Goal: Download file/media

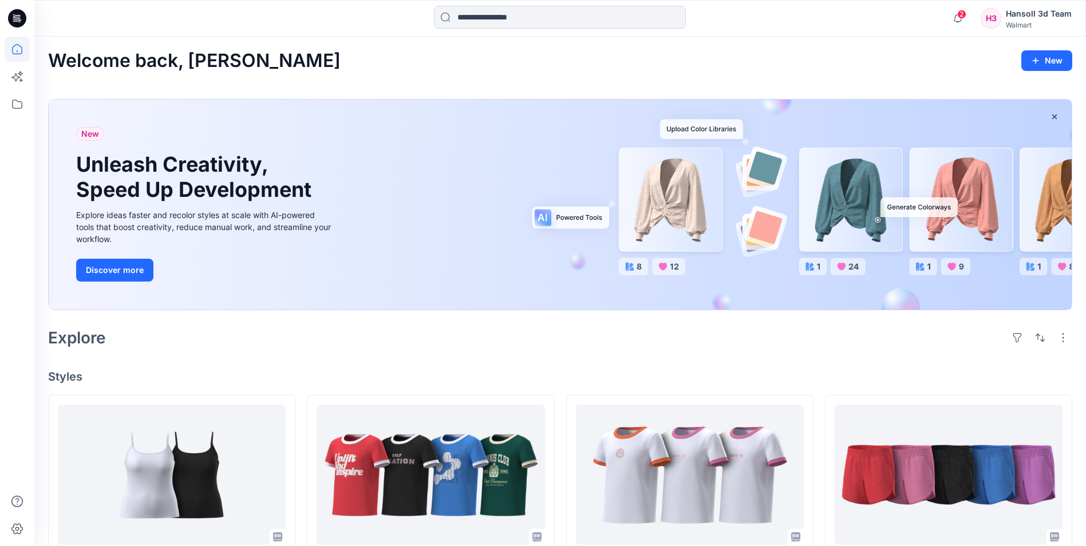
click at [21, 22] on icon at bounding box center [17, 18] width 18 height 18
click at [958, 23] on icon "button" at bounding box center [958, 18] width 22 height 23
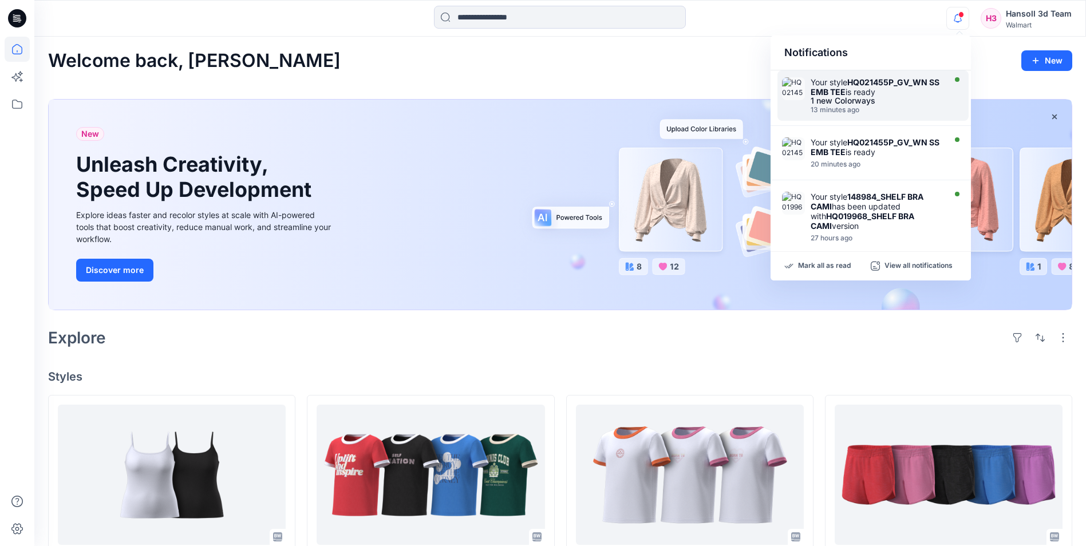
click at [850, 94] on strong "HQ021455P_GV_WN SS EMB TEE" at bounding box center [875, 86] width 129 height 19
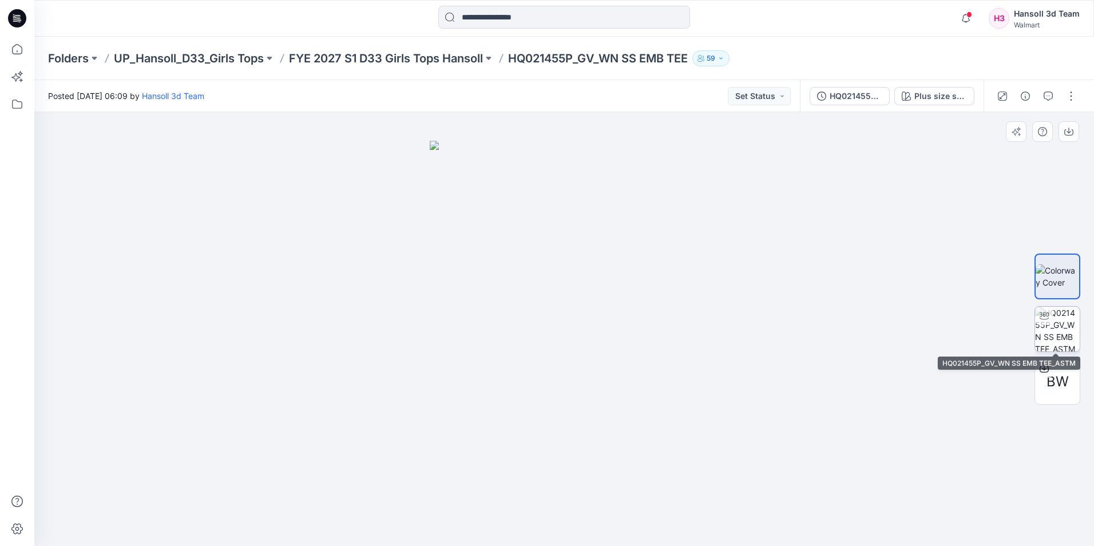
click at [1056, 325] on img at bounding box center [1057, 329] width 45 height 45
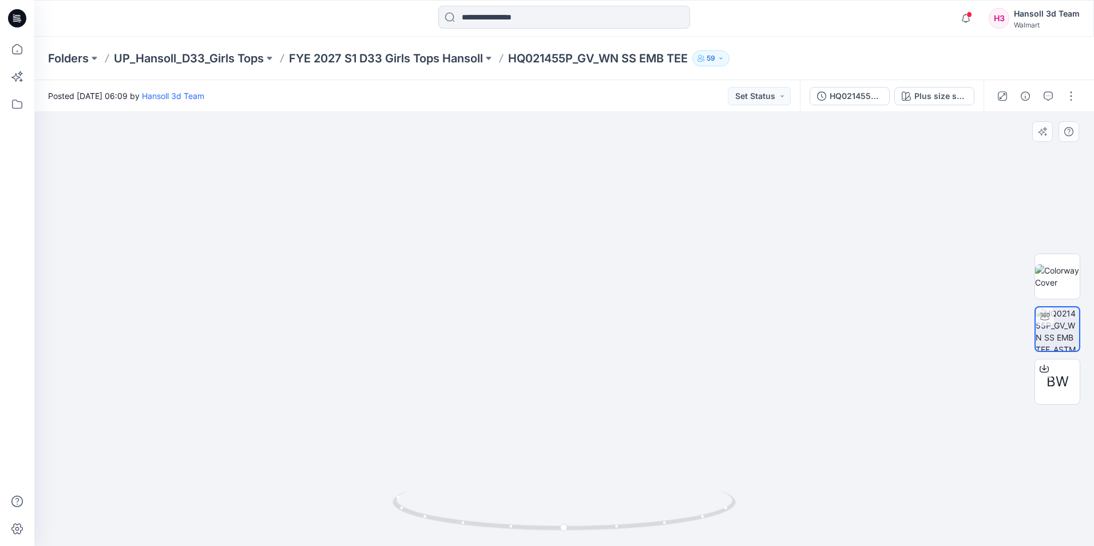
click at [894, 325] on img at bounding box center [564, 245] width 768 height 601
drag, startPoint x: 587, startPoint y: 367, endPoint x: 614, endPoint y: 444, distance: 81.1
click at [710, 375] on img at bounding box center [564, 250] width 768 height 592
drag, startPoint x: 527, startPoint y: 531, endPoint x: 550, endPoint y: 468, distance: 66.5
click at [541, 485] on div at bounding box center [564, 329] width 1060 height 434
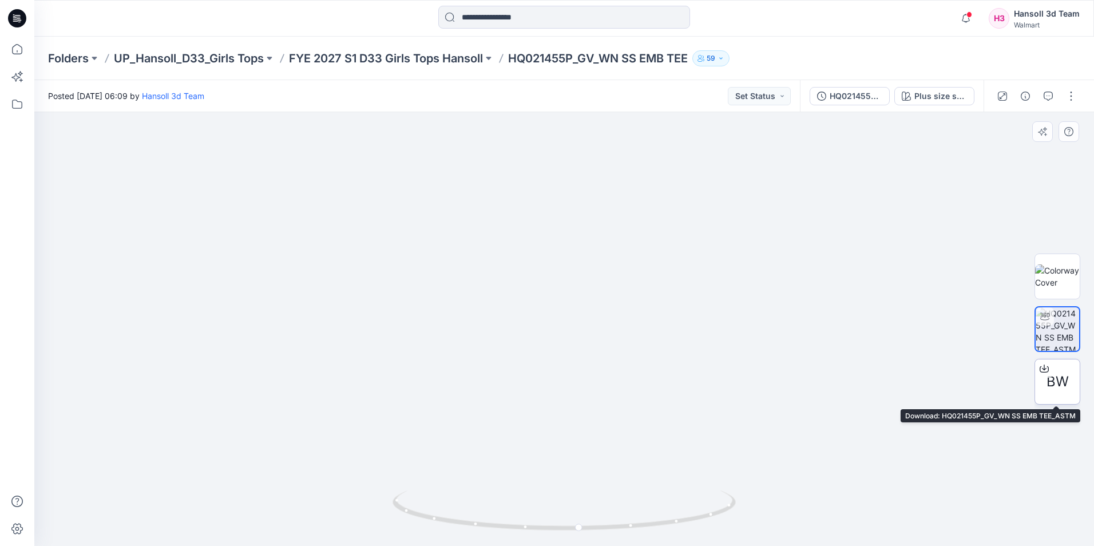
click at [1061, 375] on span "BW" at bounding box center [1058, 381] width 22 height 21
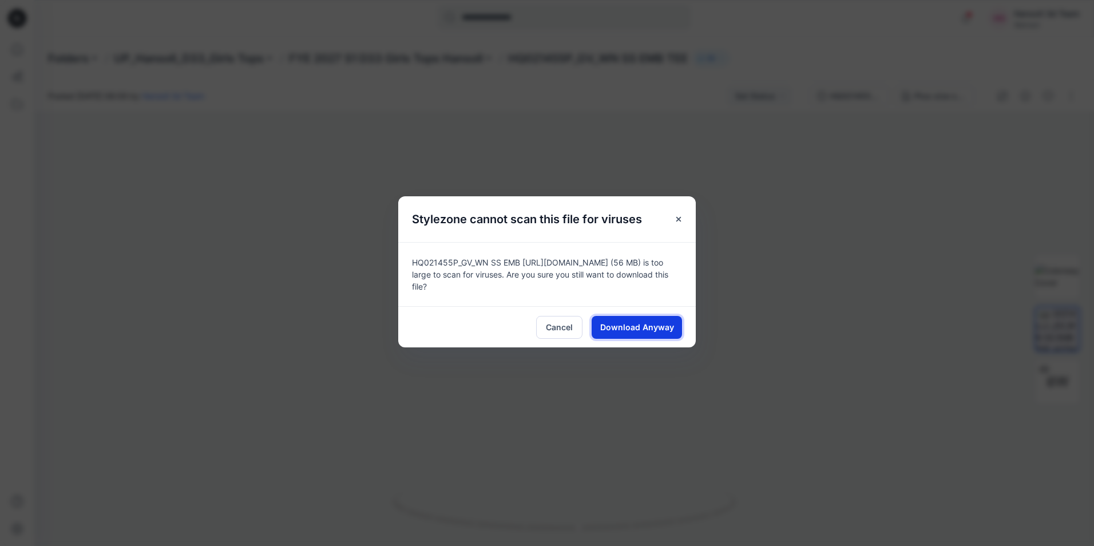
click at [631, 322] on span "Download Anyway" at bounding box center [637, 327] width 74 height 12
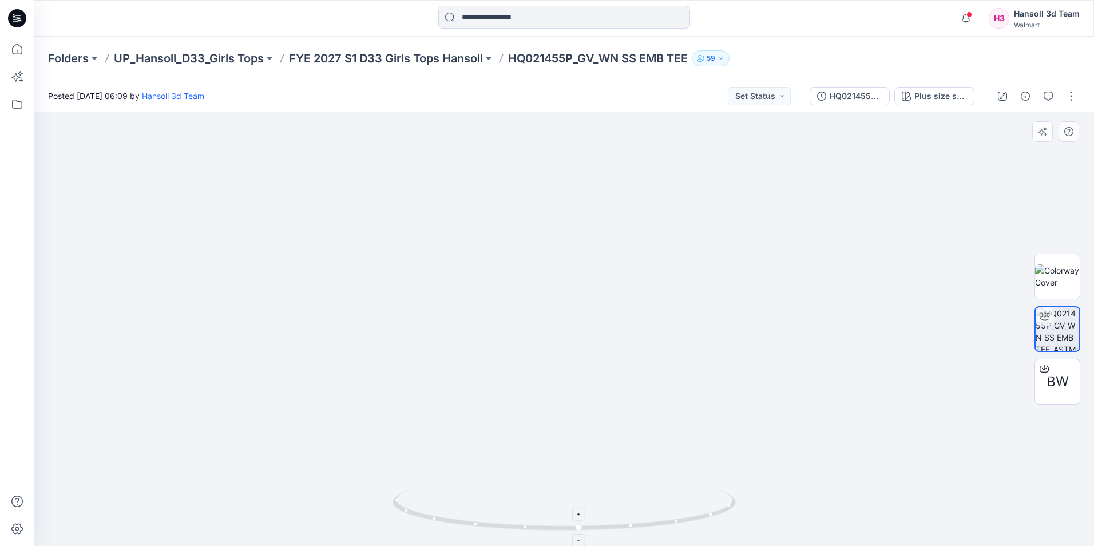
drag, startPoint x: 753, startPoint y: 486, endPoint x: 686, endPoint y: 511, distance: 71.4
click at [844, 491] on img at bounding box center [564, 251] width 768 height 590
drag, startPoint x: 697, startPoint y: 522, endPoint x: 679, endPoint y: 495, distance: 32.7
click at [679, 495] on icon at bounding box center [566, 512] width 346 height 43
click at [415, 57] on p "FYE 2027 S1 D33 Girls Tops Hansoll" at bounding box center [386, 58] width 194 height 16
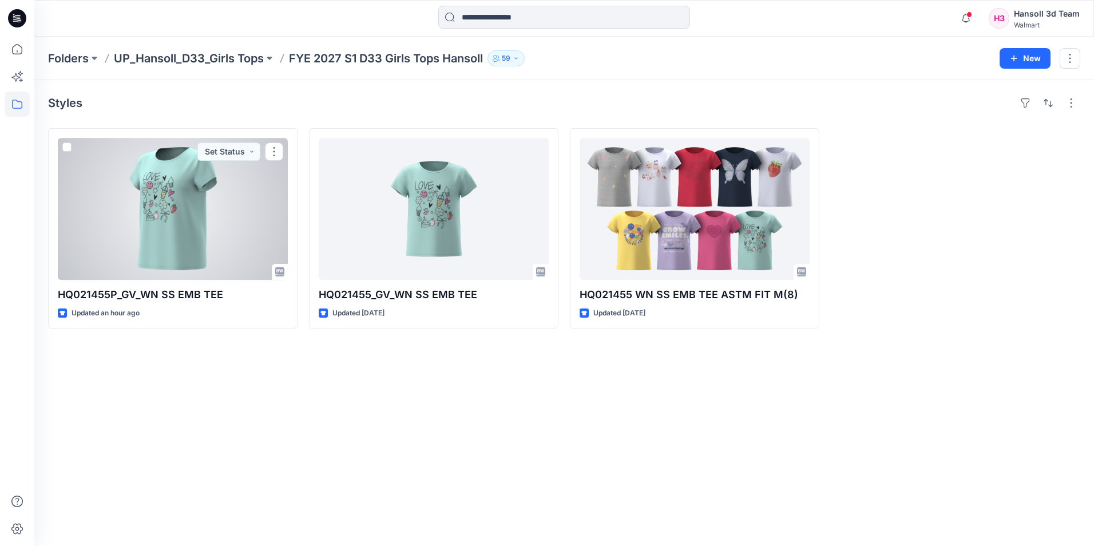
click at [183, 214] on div at bounding box center [173, 209] width 230 height 142
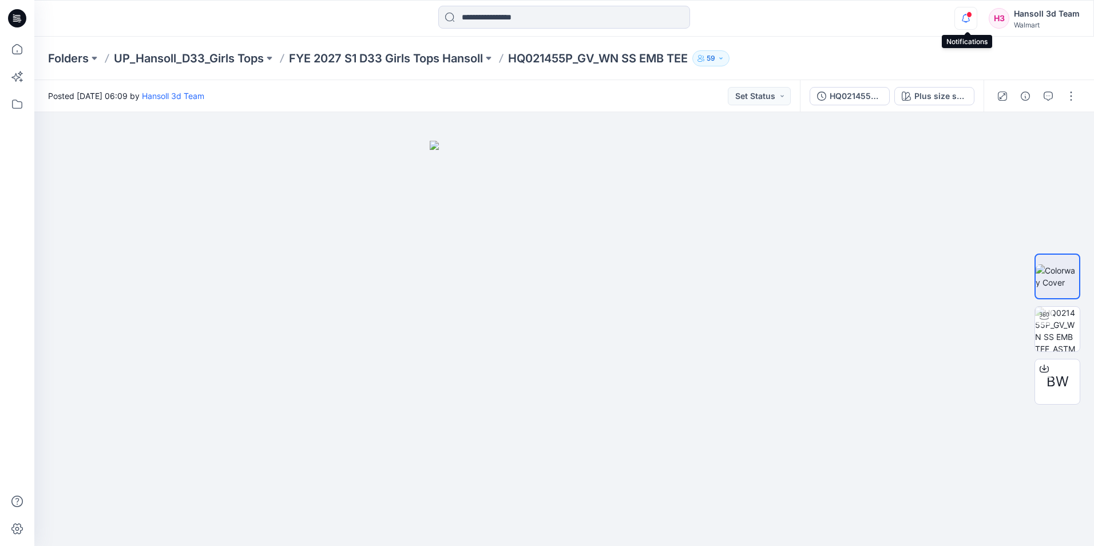
click at [967, 22] on icon "button" at bounding box center [966, 18] width 22 height 23
drag, startPoint x: 1022, startPoint y: 180, endPoint x: 1005, endPoint y: 104, distance: 77.5
click at [1019, 176] on div at bounding box center [564, 329] width 1060 height 434
